Goal: Information Seeking & Learning: Learn about a topic

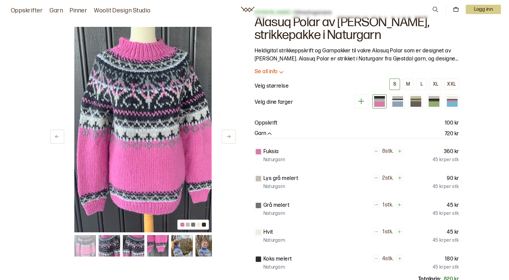
scroll to position [34, 0]
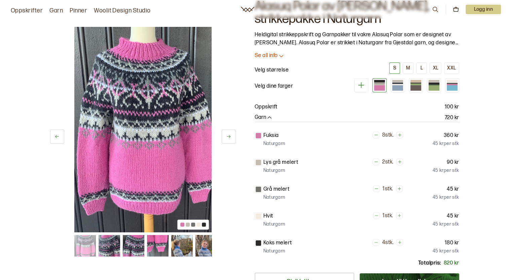
click at [183, 245] on img at bounding box center [182, 246] width 22 height 22
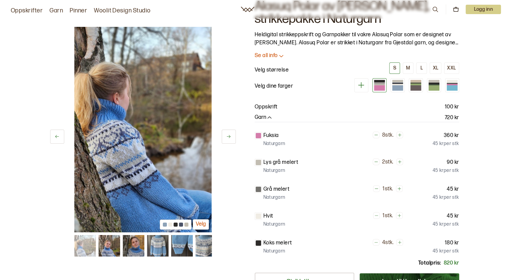
click at [203, 246] on img at bounding box center [206, 246] width 22 height 22
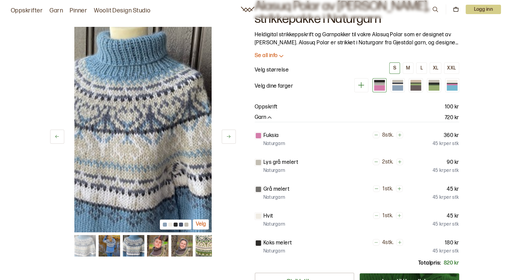
click at [160, 247] on img at bounding box center [158, 246] width 22 height 22
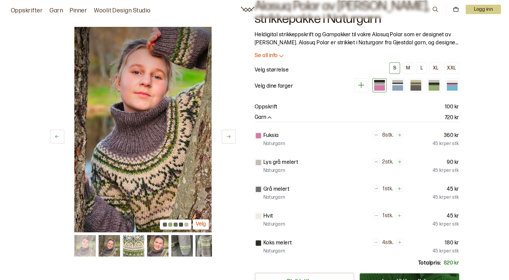
click at [207, 244] on img at bounding box center [206, 246] width 22 height 22
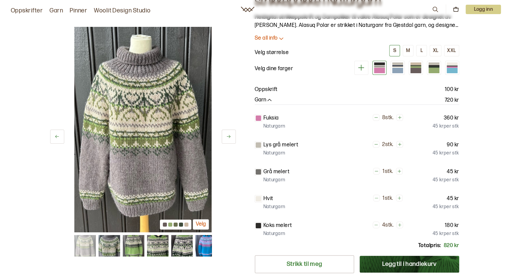
scroll to position [23, 0]
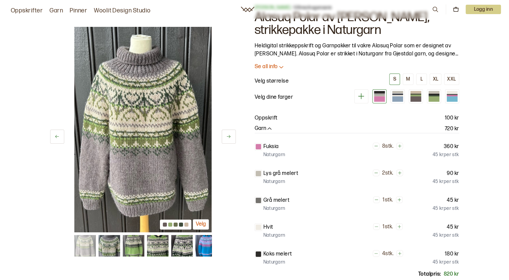
click at [279, 69] on icon at bounding box center [281, 67] width 7 height 7
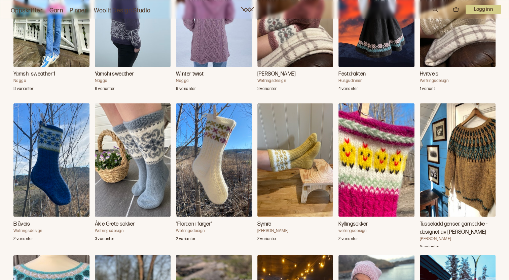
scroll to position [1737, 0]
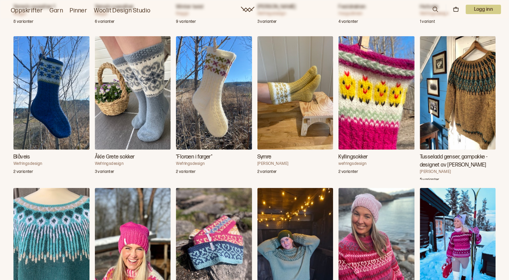
click at [452, 153] on h3 "Tusseladd genser, garnpakke - designet av [PERSON_NAME]" at bounding box center [458, 161] width 76 height 16
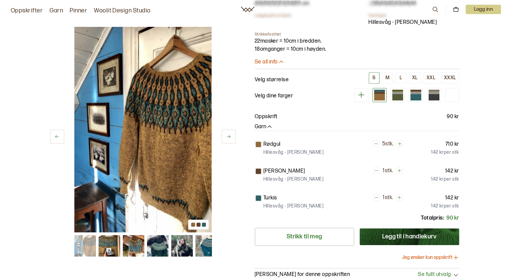
scroll to position [471, 0]
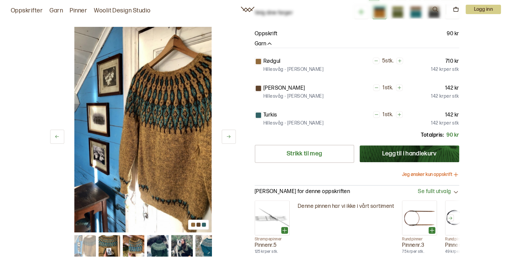
click at [204, 236] on img at bounding box center [206, 246] width 22 height 22
click at [157, 235] on img at bounding box center [158, 246] width 22 height 22
click at [226, 134] on icon at bounding box center [228, 136] width 5 height 5
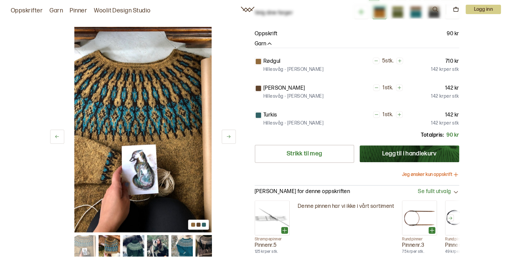
click at [226, 134] on icon at bounding box center [228, 136] width 5 height 5
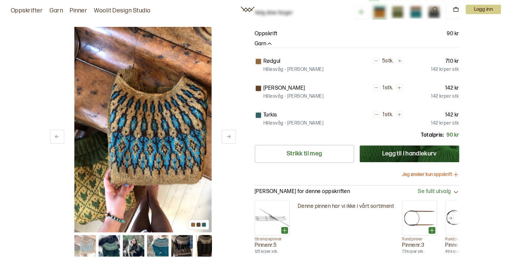
click at [226, 134] on icon at bounding box center [228, 136] width 5 height 5
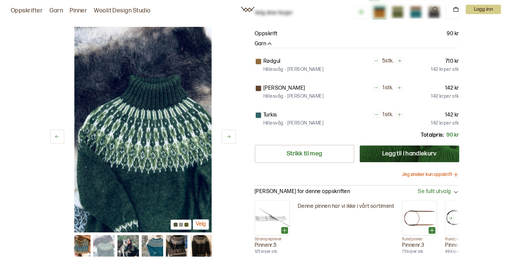
click at [227, 134] on icon at bounding box center [228, 136] width 5 height 5
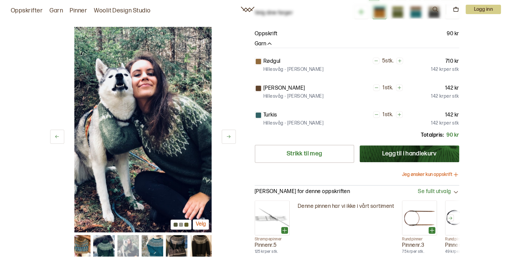
click at [58, 134] on icon at bounding box center [56, 136] width 5 height 5
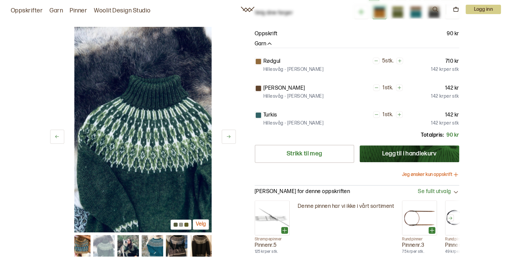
click at [171, 235] on img at bounding box center [177, 246] width 22 height 22
click at [154, 235] on img at bounding box center [153, 246] width 22 height 22
click at [177, 236] on img at bounding box center [177, 246] width 22 height 22
click at [201, 220] on button "Velg" at bounding box center [201, 225] width 16 height 10
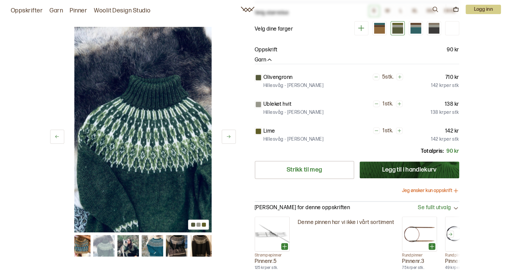
click at [197, 238] on img at bounding box center [201, 246] width 22 height 22
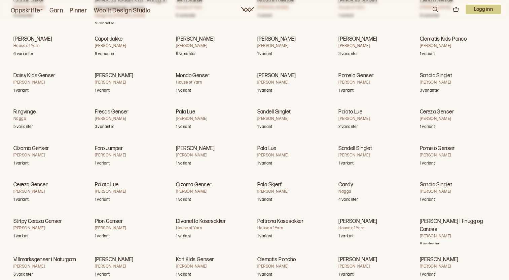
scroll to position [3933, 0]
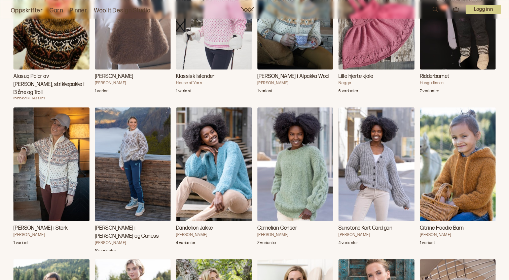
click at [134, 134] on img "Carly Genser i Myk Påfugl og Caness" at bounding box center [133, 165] width 76 height 114
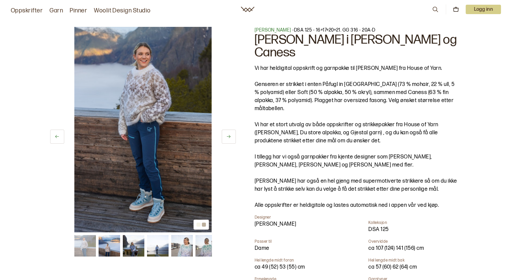
click at [136, 136] on img at bounding box center [142, 130] width 137 height 206
click at [232, 138] on button at bounding box center [229, 137] width 14 height 14
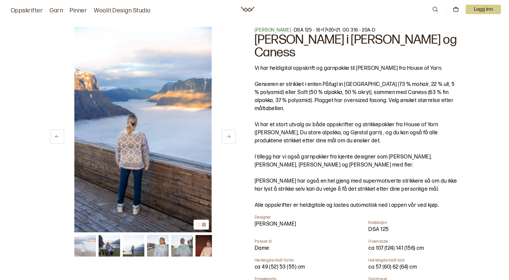
click at [232, 138] on button at bounding box center [229, 137] width 14 height 14
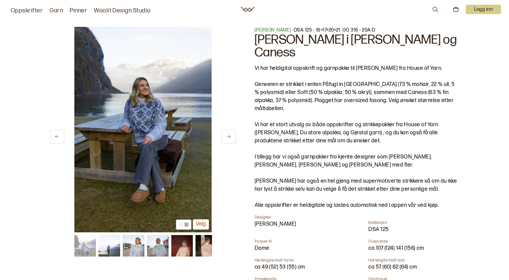
click at [232, 138] on button at bounding box center [229, 137] width 14 height 14
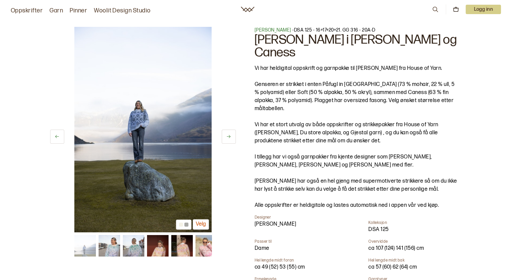
click at [232, 138] on button at bounding box center [229, 137] width 14 height 14
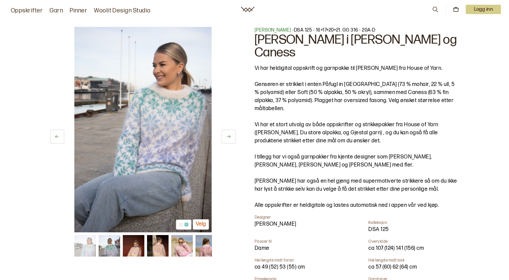
click at [232, 138] on button at bounding box center [229, 137] width 14 height 14
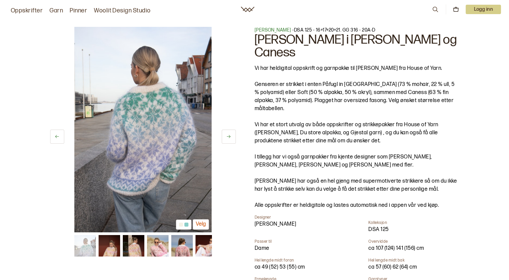
click at [232, 138] on button at bounding box center [229, 137] width 14 height 14
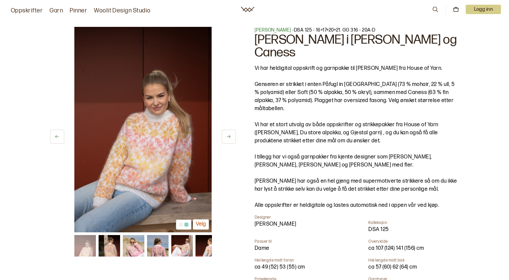
click at [232, 138] on button at bounding box center [229, 137] width 14 height 14
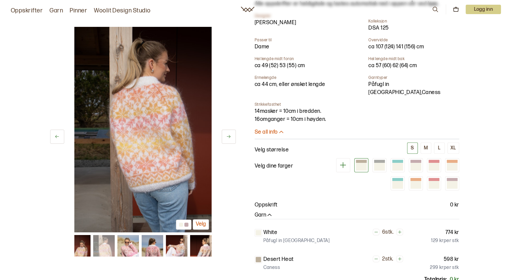
scroll to position [235, 0]
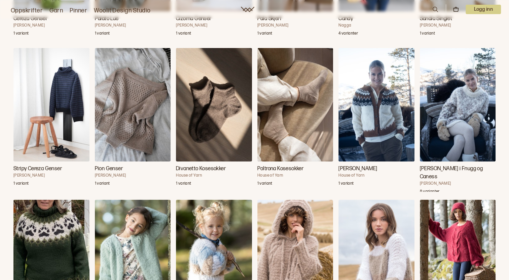
scroll to position [5400, 0]
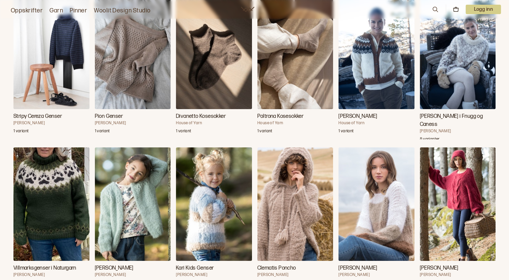
click at [62, 189] on img "Villmarksgenser i Naturgarn" at bounding box center [51, 205] width 76 height 114
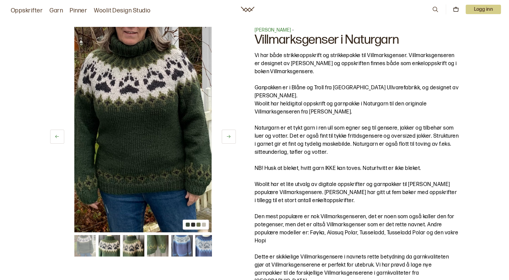
click at [181, 249] on img at bounding box center [182, 246] width 22 height 22
click at [203, 250] on img at bounding box center [206, 246] width 22 height 22
click at [112, 249] on img at bounding box center [109, 246] width 22 height 22
click at [227, 135] on icon at bounding box center [228, 136] width 5 height 5
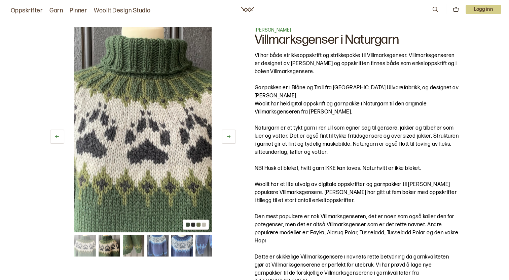
click at [230, 137] on icon at bounding box center [229, 136] width 4 height 3
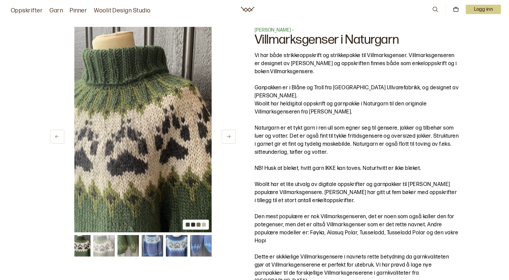
click at [230, 139] on button at bounding box center [229, 137] width 14 height 14
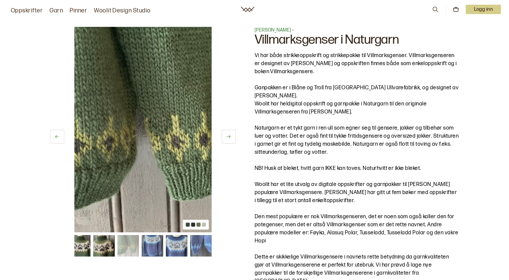
click at [230, 139] on button at bounding box center [229, 137] width 14 height 14
